Goal: Complete application form: Complete application form

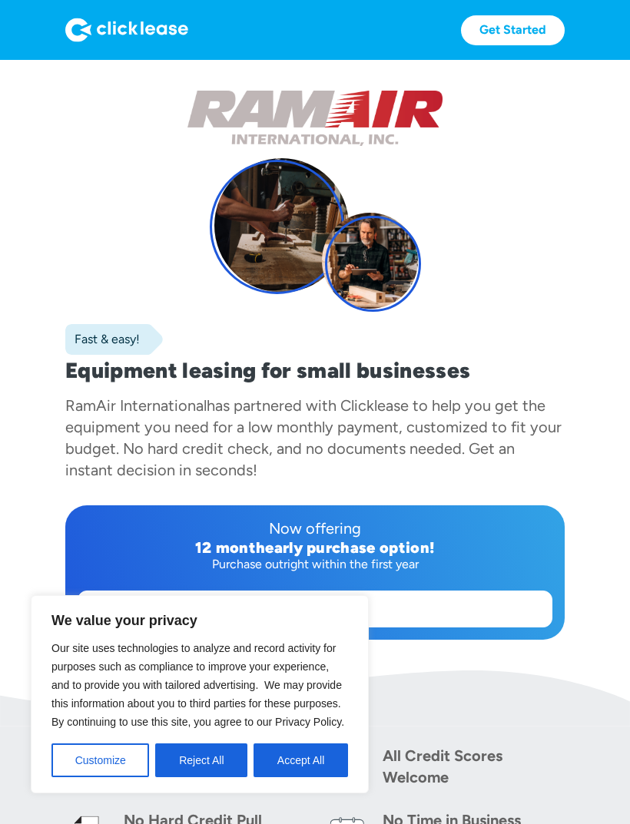
click at [316, 771] on button "Accept All" at bounding box center [300, 761] width 94 height 34
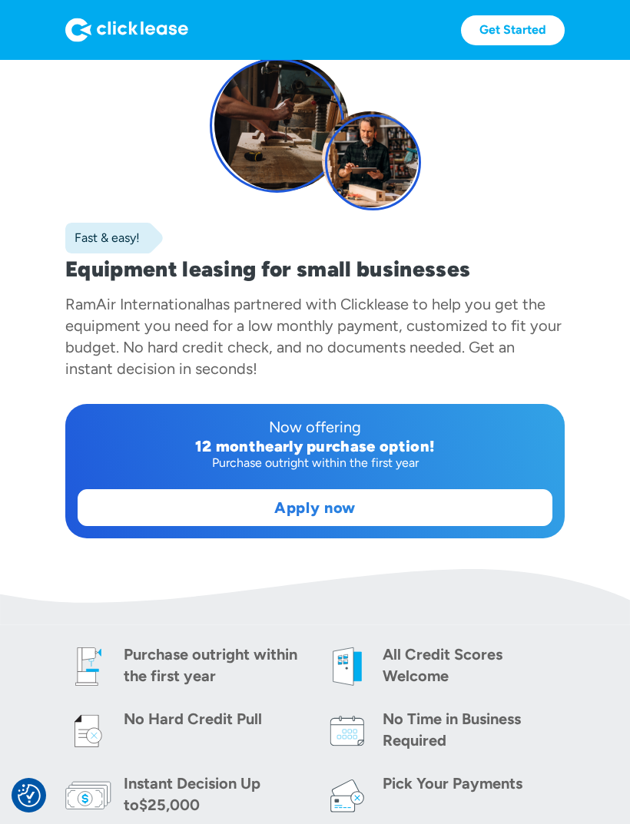
scroll to position [101, 0]
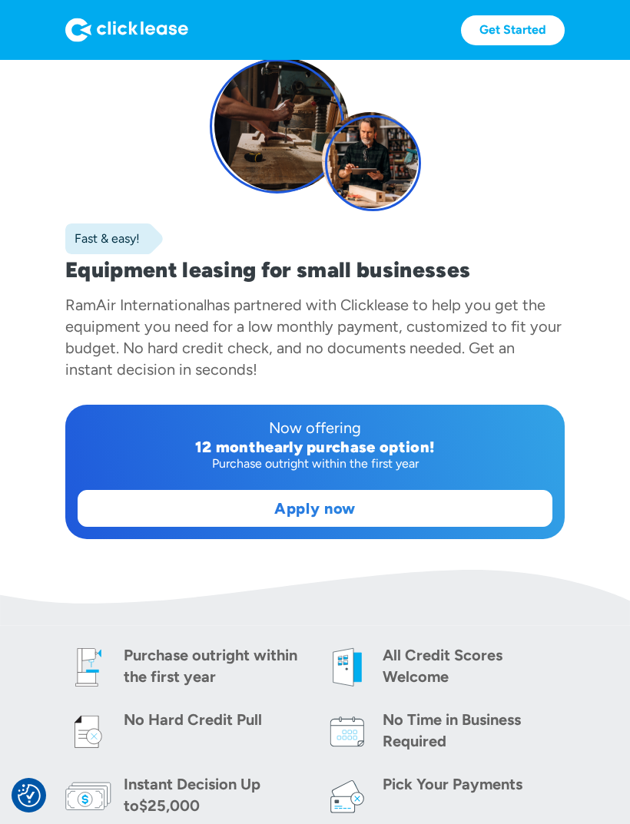
click at [399, 514] on link "Apply now" at bounding box center [314, 508] width 473 height 35
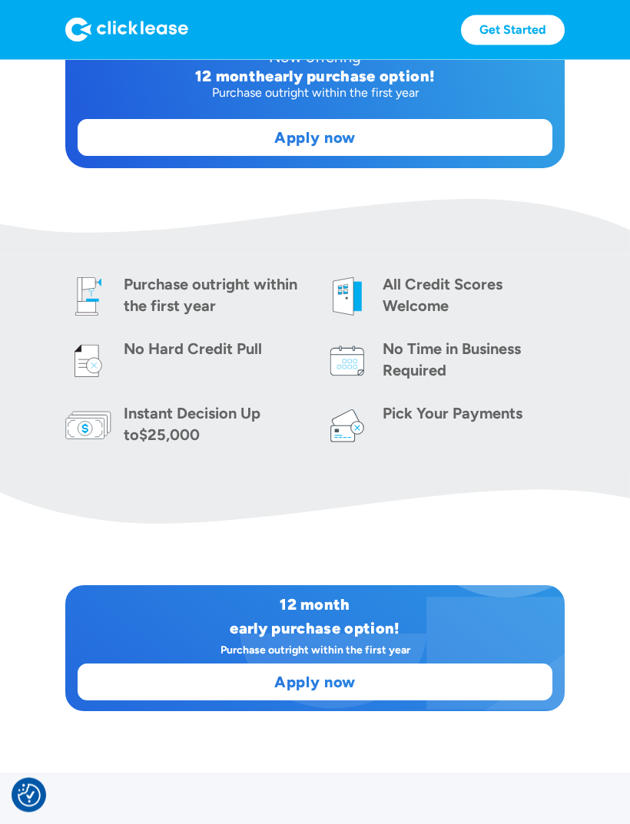
scroll to position [472, 0]
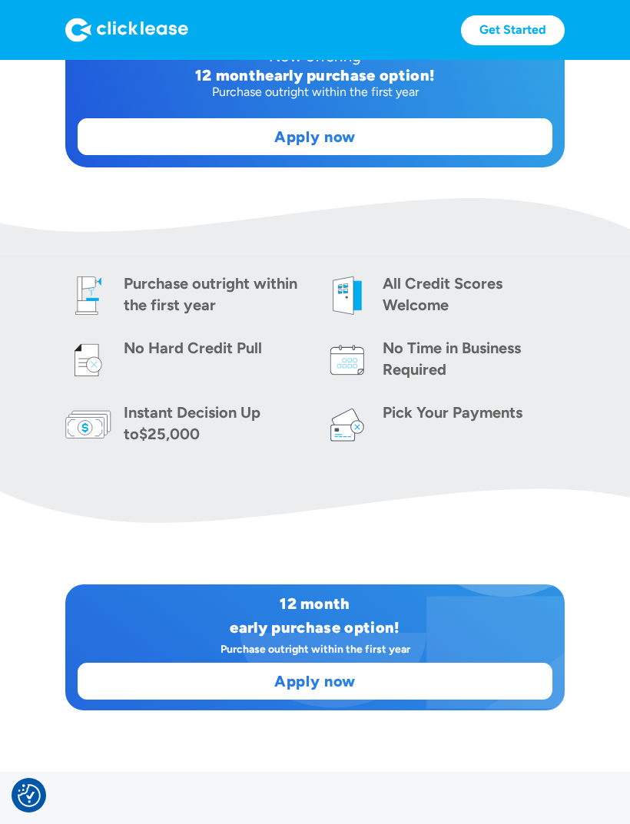
click at [413, 683] on link "Apply now" at bounding box center [314, 681] width 473 height 35
